Goal: Task Accomplishment & Management: Manage account settings

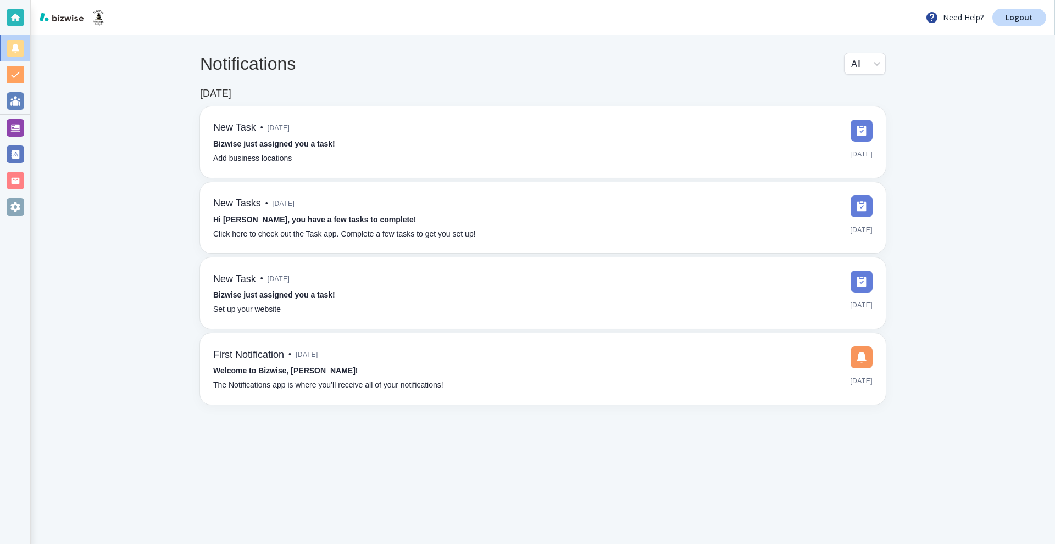
click at [23, 49] on div at bounding box center [16, 49] width 18 height 18
click at [8, 51] on div at bounding box center [16, 49] width 18 height 18
click at [10, 123] on div at bounding box center [16, 128] width 18 height 18
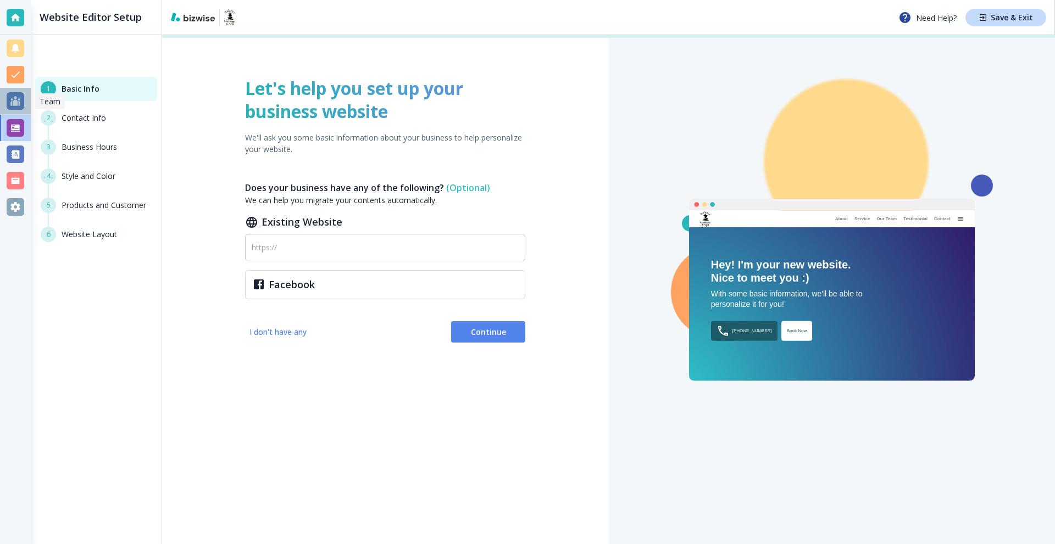
click at [15, 106] on div at bounding box center [16, 101] width 18 height 18
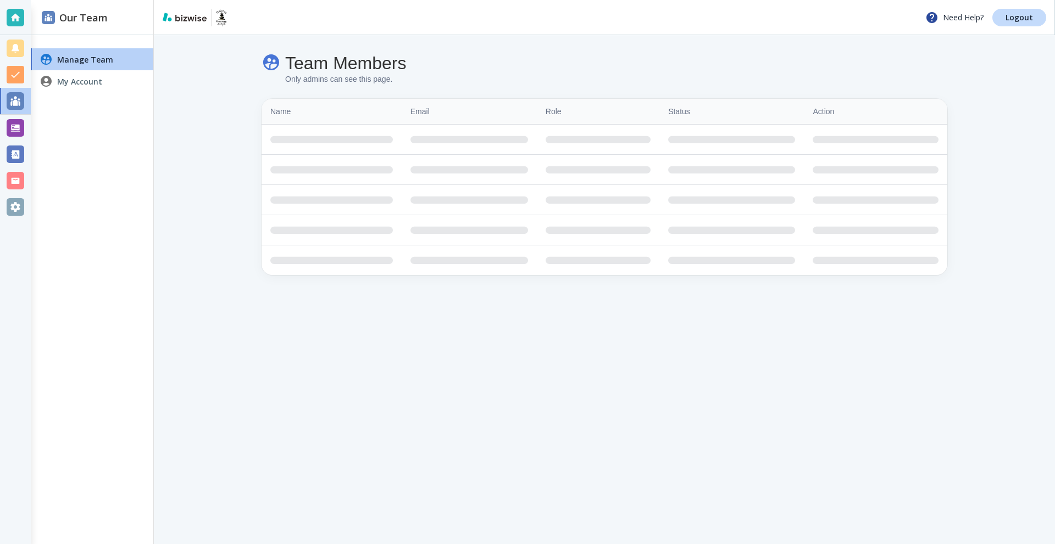
click at [19, 133] on div at bounding box center [16, 128] width 18 height 18
